Goal: Task Accomplishment & Management: Manage account settings

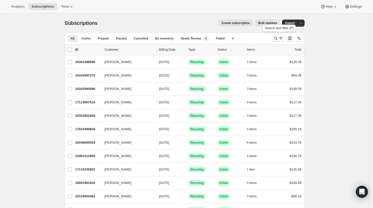
click at [277, 36] on icon "Search and filter results" at bounding box center [276, 38] width 5 height 5
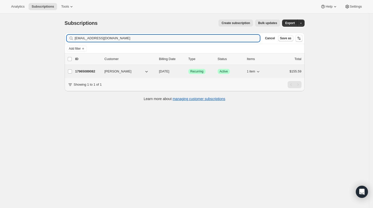
type input "[EMAIL_ADDRESS][DOMAIN_NAME]"
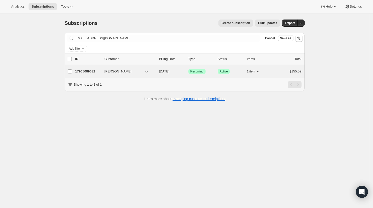
click at [88, 70] on p "17965089082" at bounding box center [87, 71] width 25 height 5
